Goal: Information Seeking & Learning: Learn about a topic

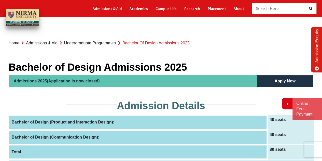
click at [109, 43] on link "Undergraduate Programmes" at bounding box center [90, 43] width 52 height 4
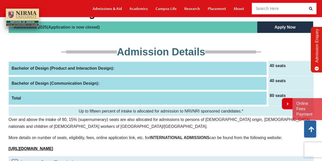
scroll to position [19, 0]
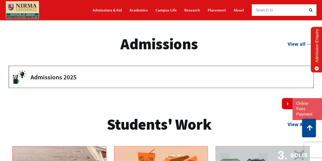
scroll to position [648, 0]
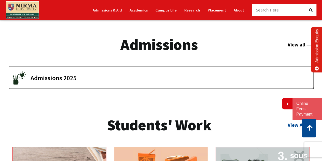
click at [300, 42] on link "View all" at bounding box center [301, 45] width 26 height 6
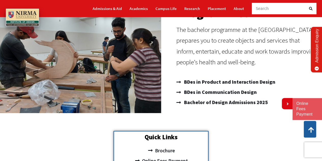
scroll to position [73, 0]
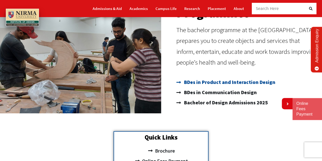
click at [220, 84] on span "BDes in Product and Interaction Design" at bounding box center [229, 82] width 93 height 10
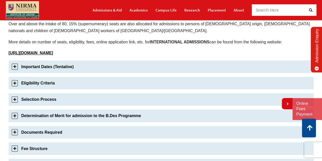
scroll to position [150, 0]
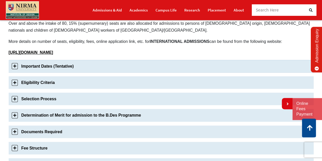
click at [65, 62] on link "Important Dates (Tentative)" at bounding box center [161, 66] width 305 height 12
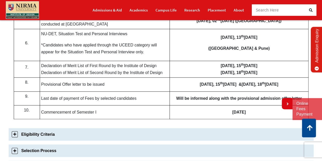
scroll to position [280, 0]
drag, startPoint x: 249, startPoint y: 113, endPoint x: 175, endPoint y: 109, distance: 73.7
click at [175, 109] on td "[DATE]" at bounding box center [239, 112] width 139 height 14
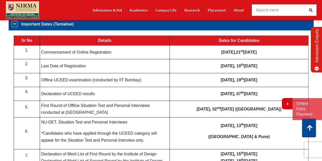
scroll to position [192, 0]
